Goal: Transaction & Acquisition: Download file/media

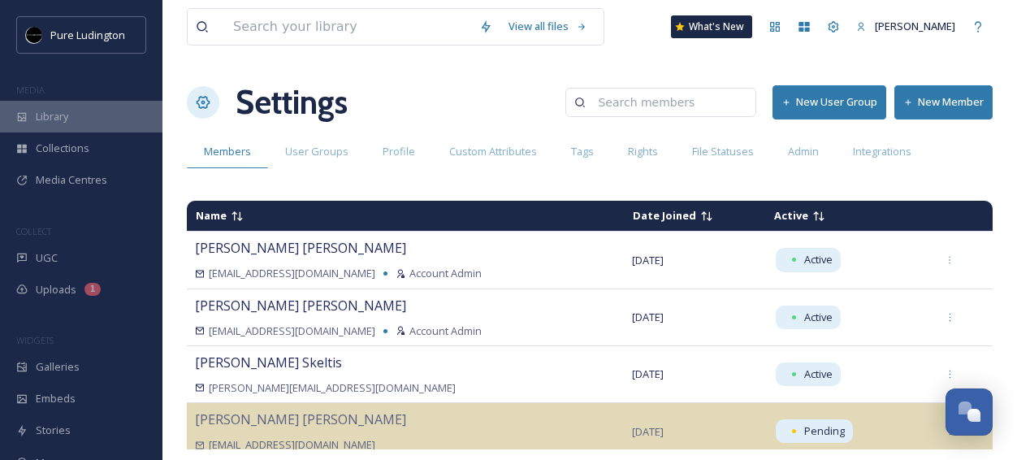
click at [140, 107] on div "Library" at bounding box center [81, 117] width 162 height 32
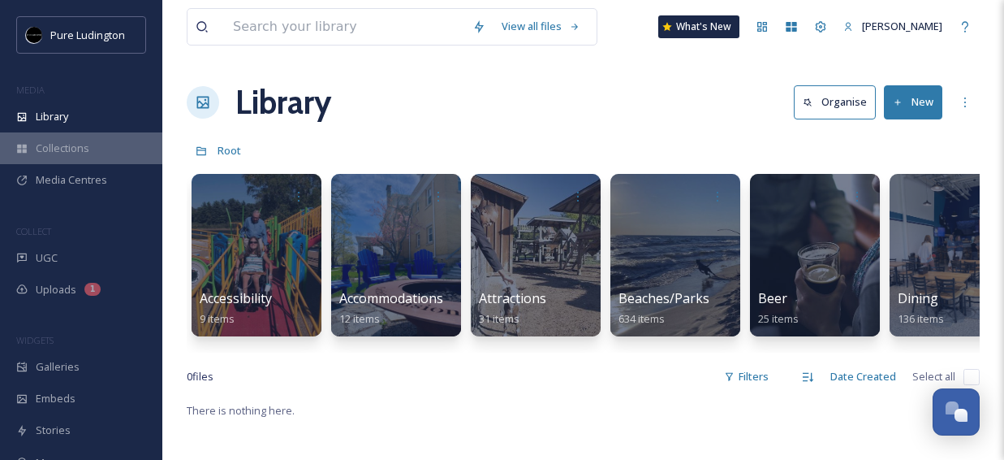
click at [69, 153] on span "Collections" at bounding box center [63, 147] width 54 height 15
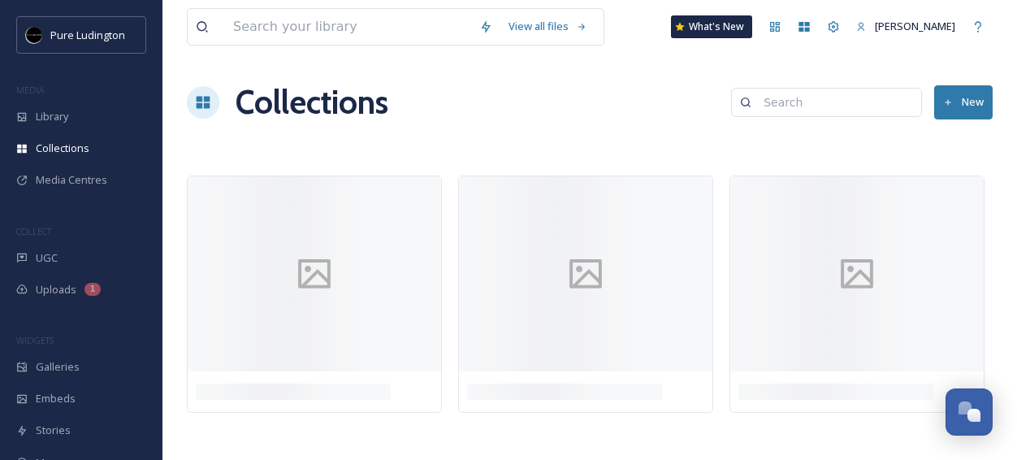
click at [512, 129] on div "View all files What's New [PERSON_NAME] Collections New" at bounding box center [589, 230] width 854 height 460
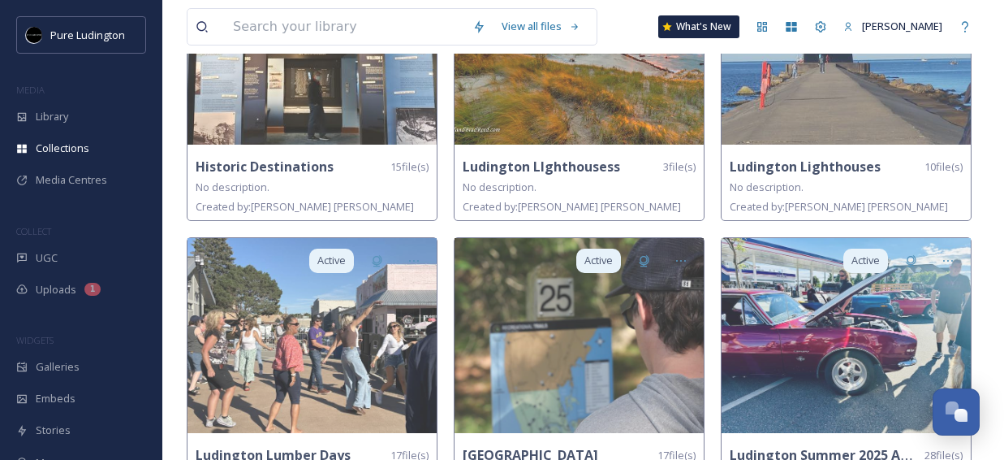
scroll to position [514, 0]
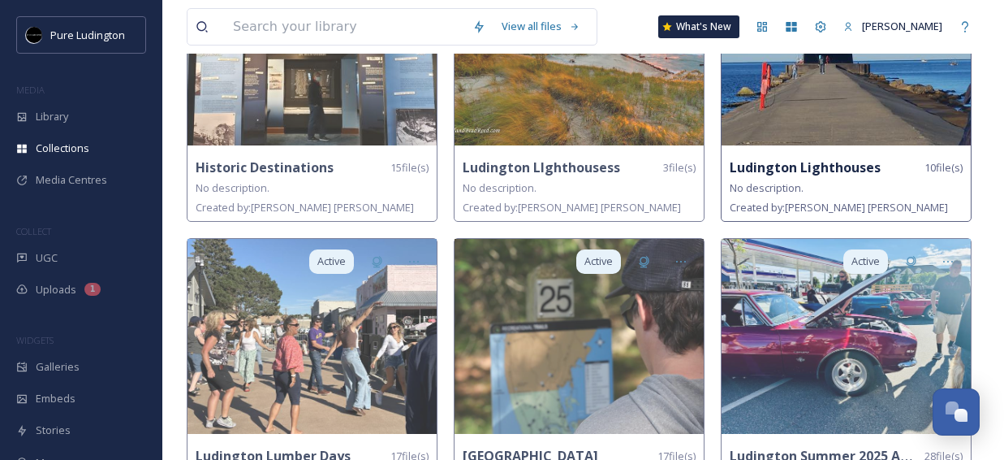
click at [800, 159] on strong "Ludington Lighthouses" at bounding box center [805, 167] width 151 height 18
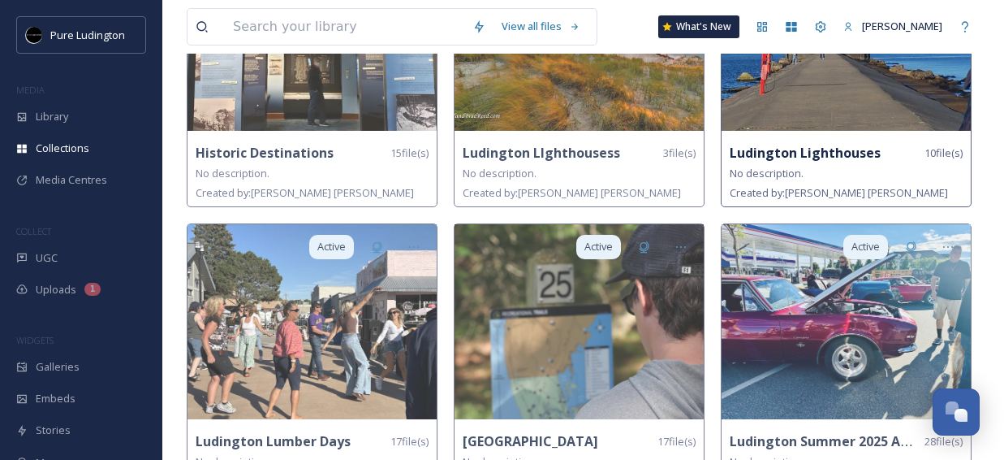
scroll to position [533, 0]
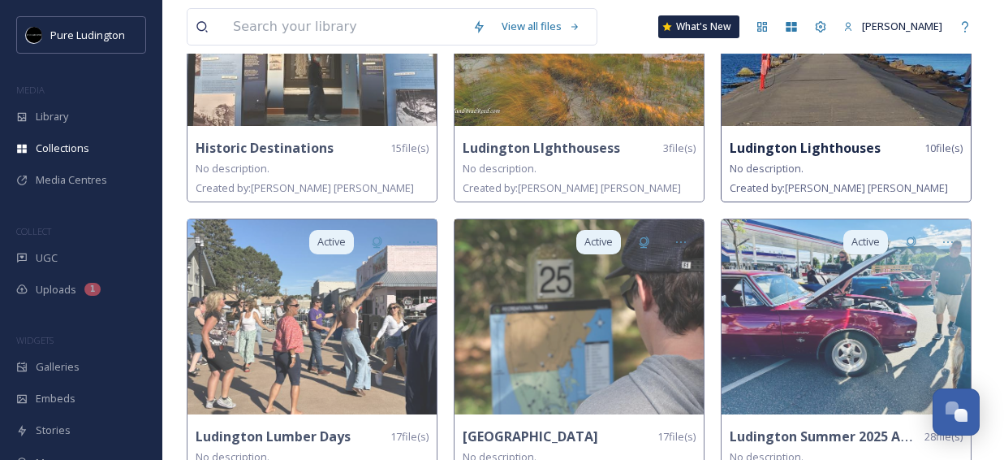
click at [799, 158] on div "No description." at bounding box center [846, 167] width 233 height 19
click at [801, 139] on strong "Ludington Lighthouses" at bounding box center [805, 148] width 151 height 18
click at [807, 108] on img at bounding box center [846, 28] width 249 height 195
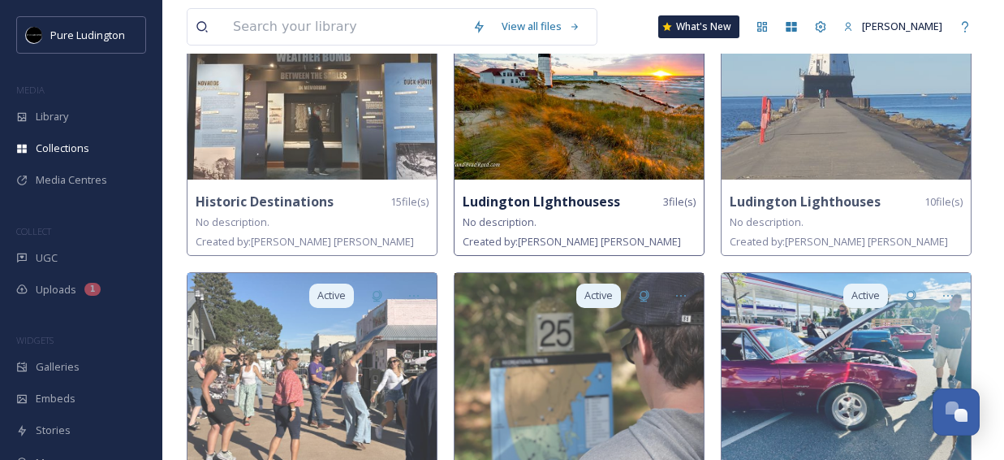
scroll to position [478, 0]
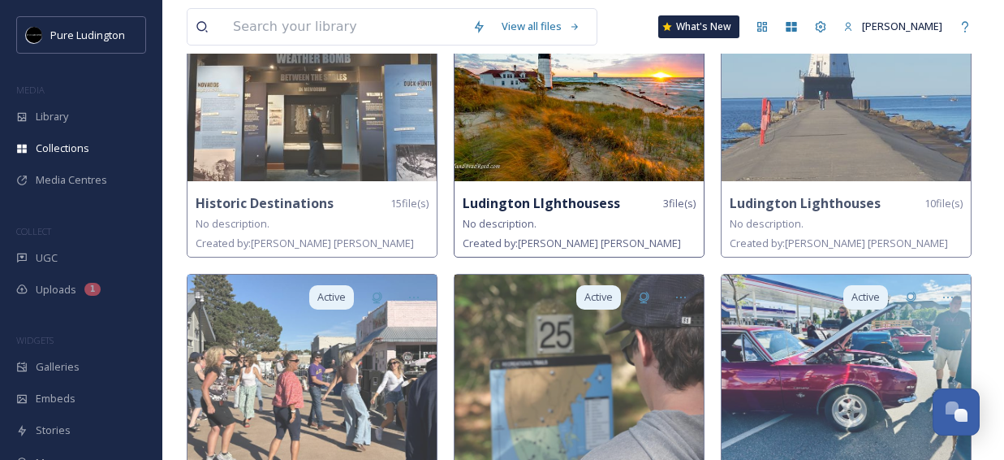
click at [598, 174] on img at bounding box center [579, 83] width 249 height 195
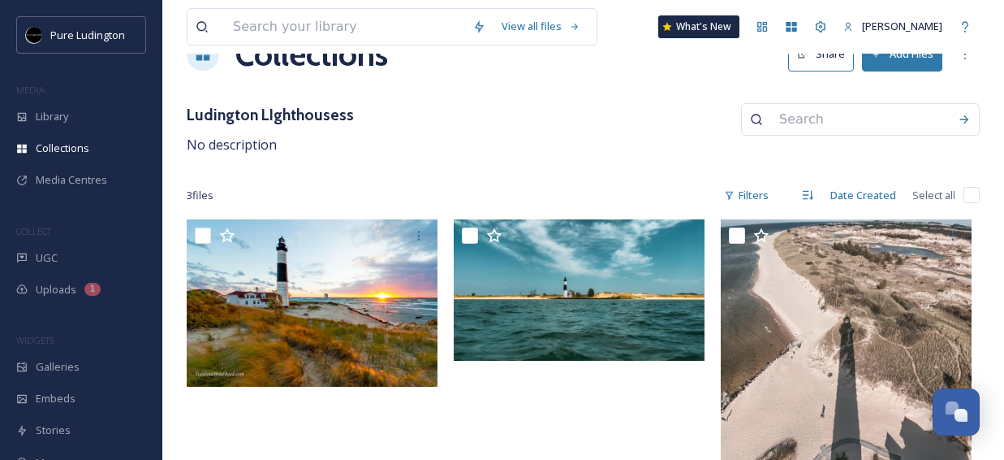
scroll to position [124, 0]
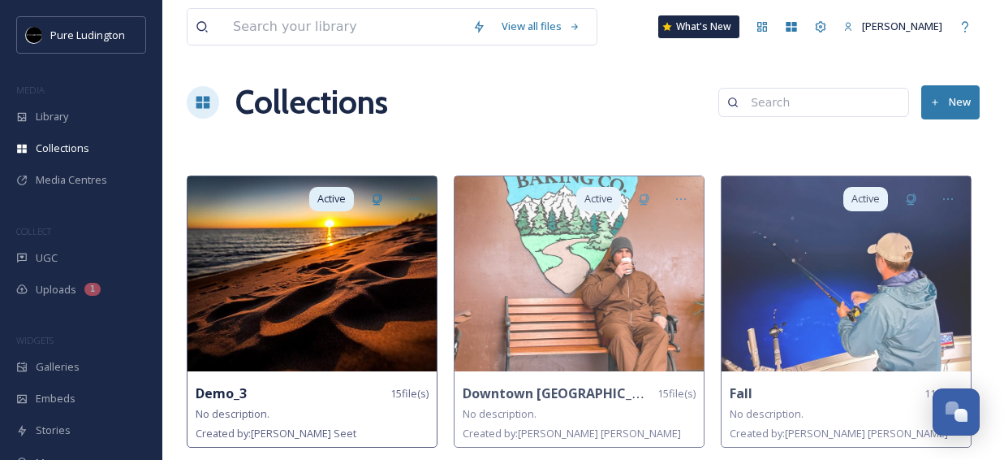
click at [369, 268] on img at bounding box center [312, 273] width 249 height 195
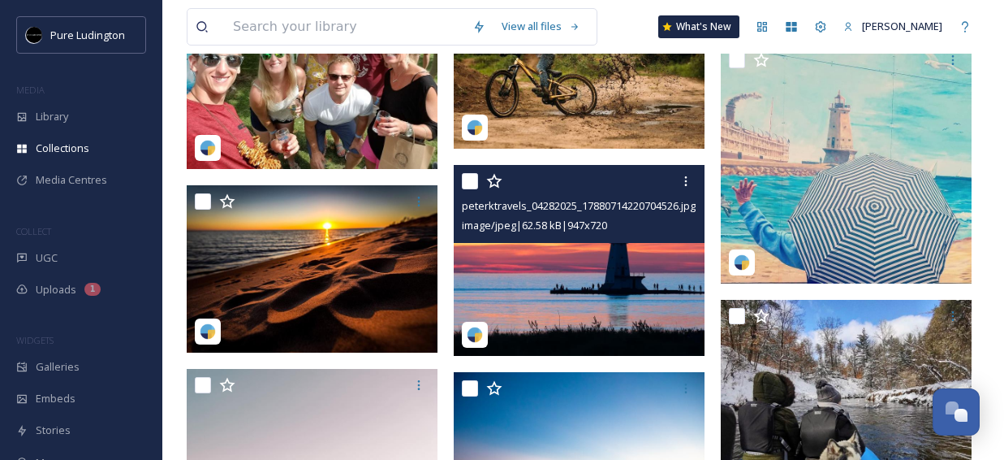
scroll to position [491, 0]
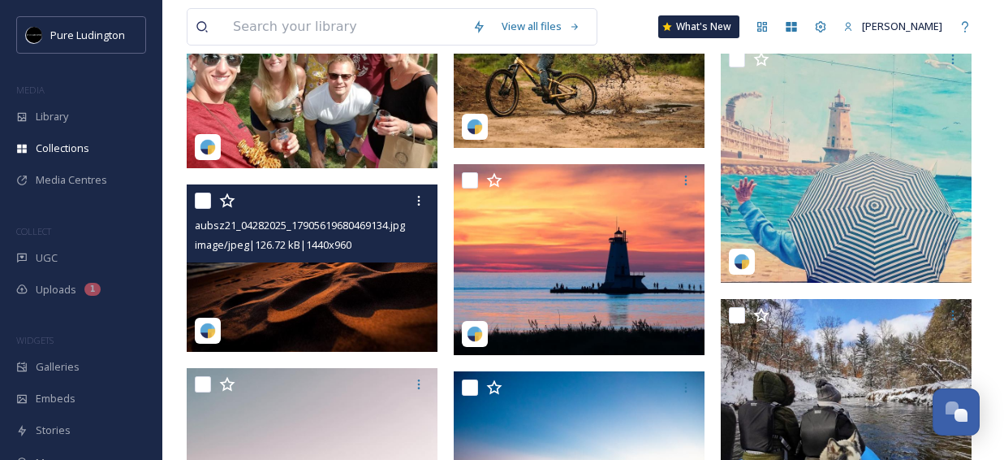
click at [331, 286] on img at bounding box center [312, 267] width 251 height 167
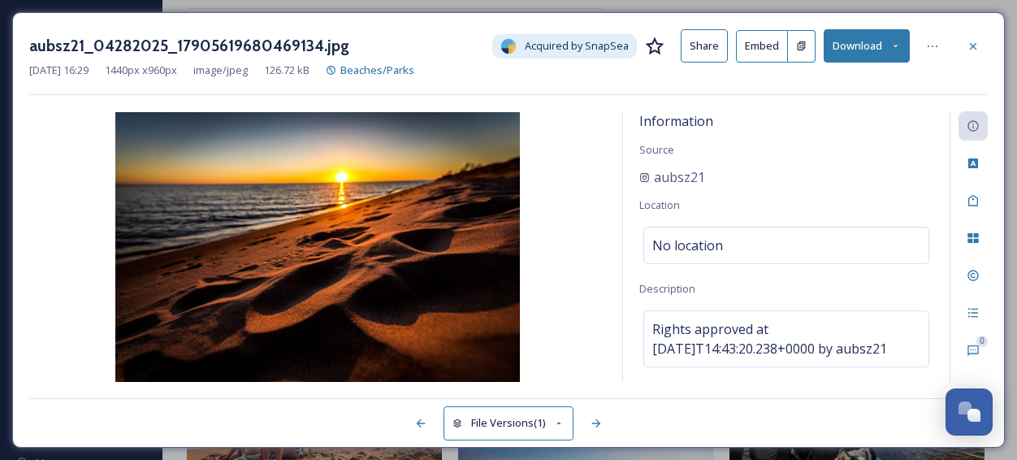
click at [888, 58] on button "Download" at bounding box center [866, 45] width 86 height 33
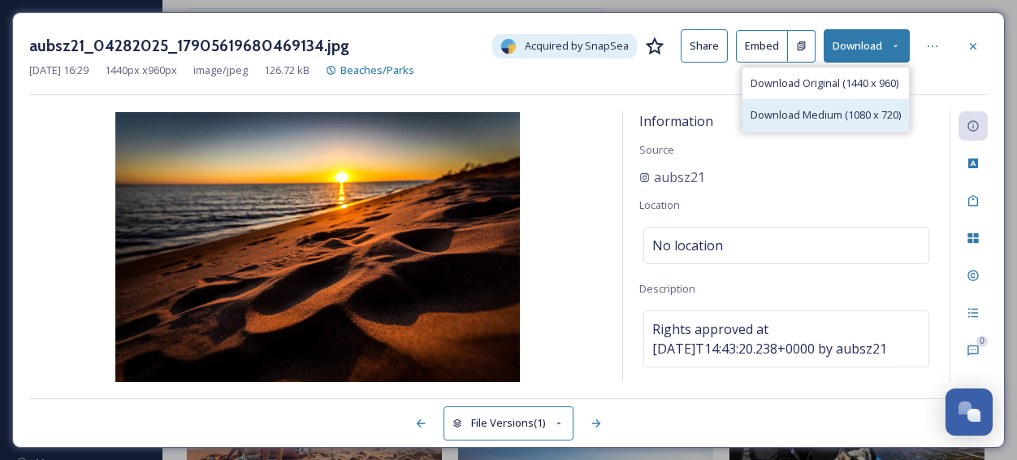
click at [875, 117] on span "Download Medium (1080 x 720)" at bounding box center [825, 114] width 150 height 15
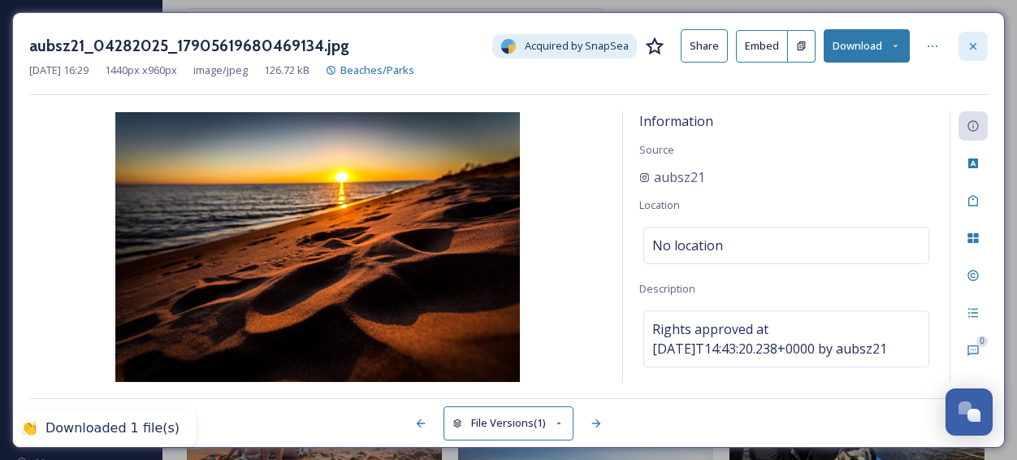
click at [974, 45] on icon at bounding box center [972, 46] width 13 height 13
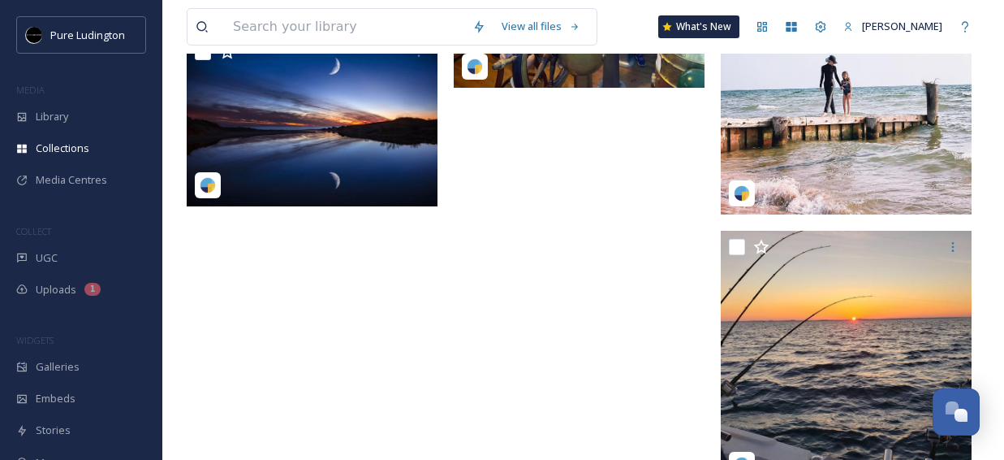
scroll to position [1198, 0]
